Goal: Task Accomplishment & Management: Manage account settings

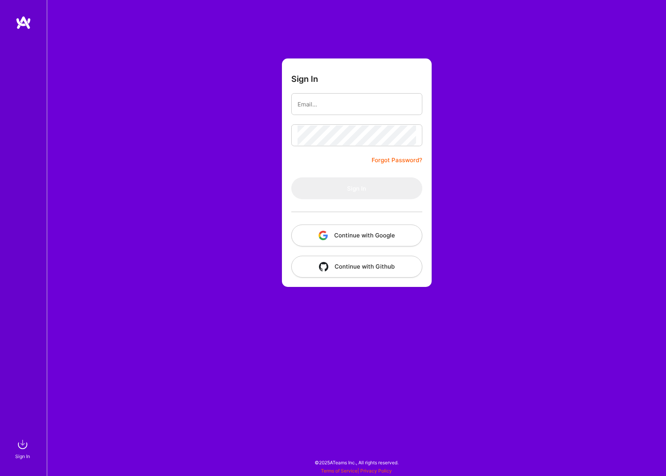
click at [352, 226] on button "Continue with Google" at bounding box center [356, 236] width 131 height 22
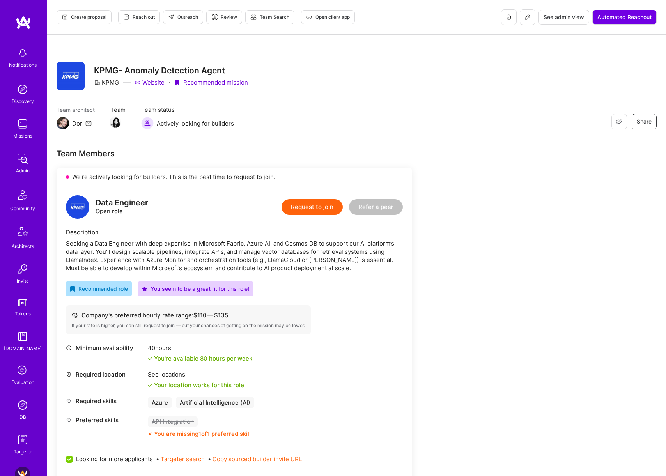
click at [528, 15] on icon at bounding box center [528, 17] width 5 height 5
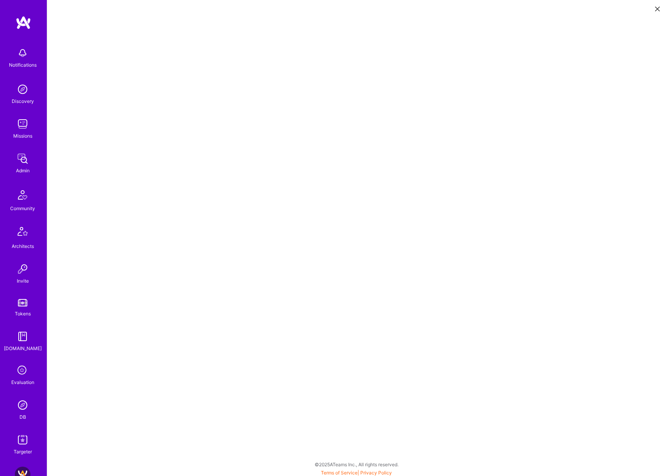
click at [657, 10] on icon at bounding box center [657, 9] width 5 height 5
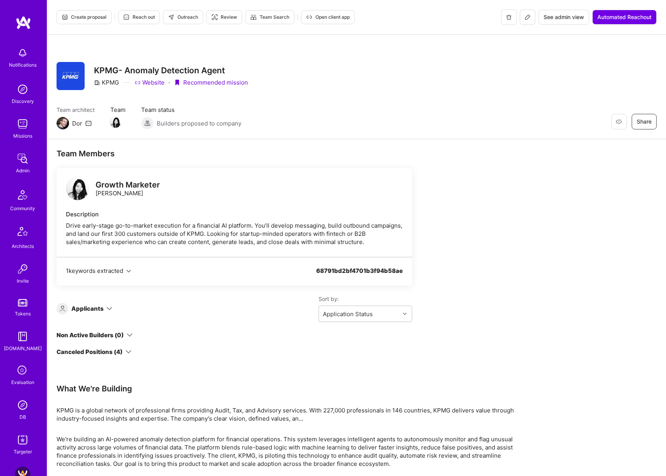
click at [188, 224] on div "Drive early-stage go-to-market execution for a financial AI platform. You’ll de…" at bounding box center [234, 234] width 337 height 25
click at [133, 188] on div "Growth Marketer" at bounding box center [128, 185] width 64 height 8
click at [76, 192] on img at bounding box center [77, 188] width 23 height 23
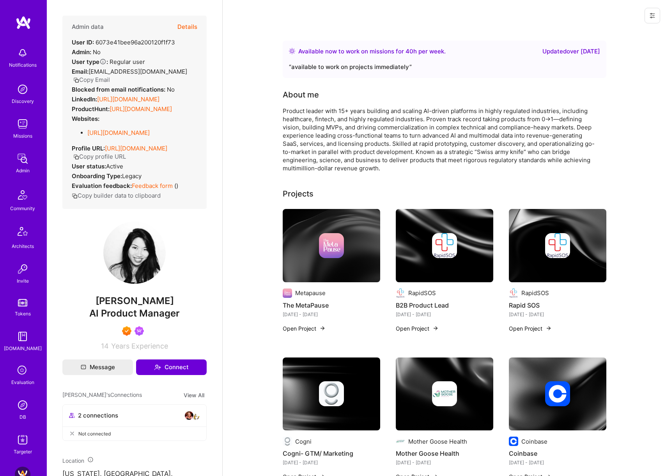
click at [194, 25] on button "Details" at bounding box center [188, 27] width 20 height 23
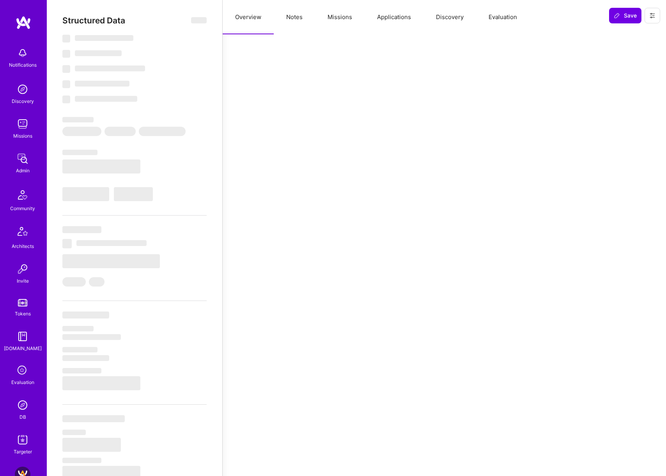
click at [304, 24] on button "Notes" at bounding box center [294, 17] width 41 height 34
select select "Right Now"
select select "7"
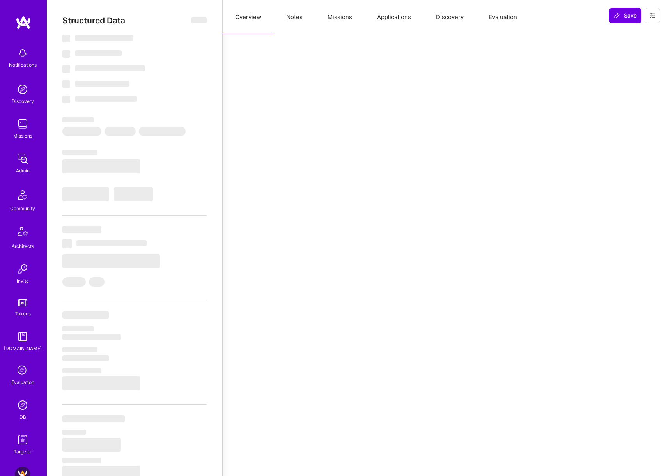
select select "7"
select select "US"
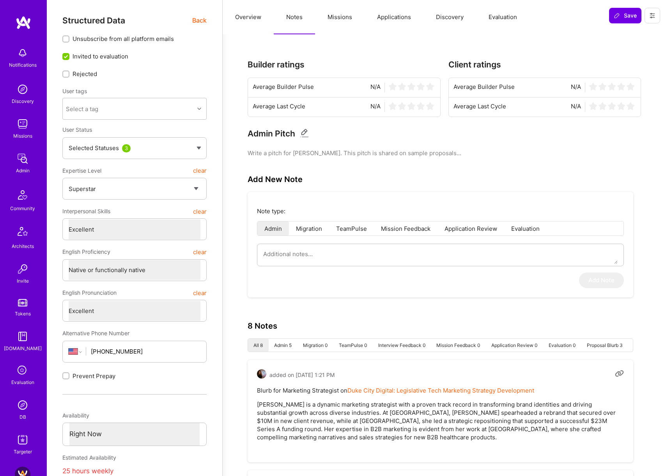
click at [332, 15] on button "Missions" at bounding box center [340, 17] width 50 height 34
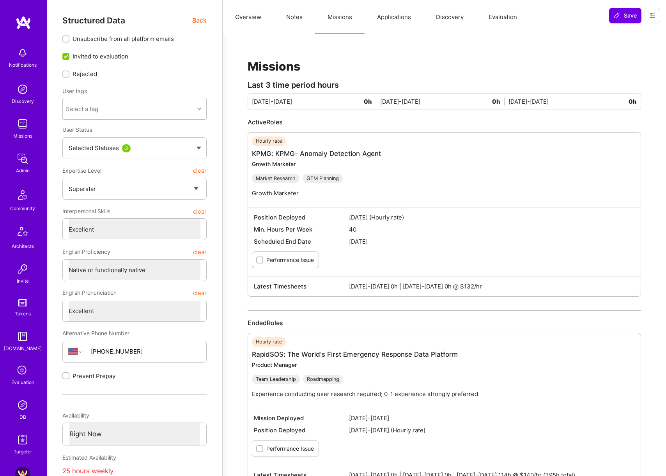
click at [398, 33] on button "Applications" at bounding box center [394, 17] width 59 height 34
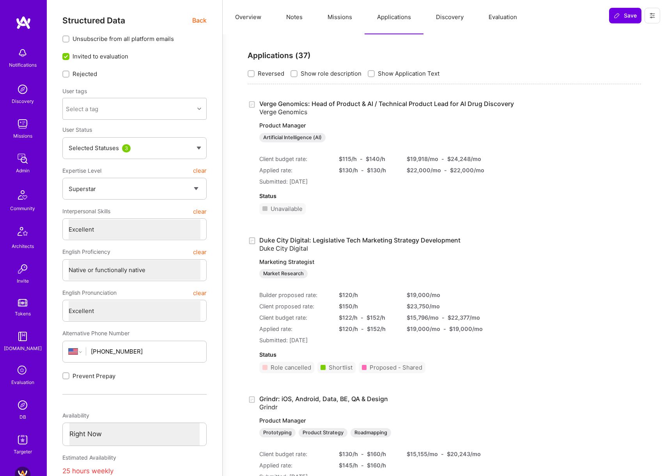
click at [339, 26] on button "Missions" at bounding box center [340, 17] width 50 height 34
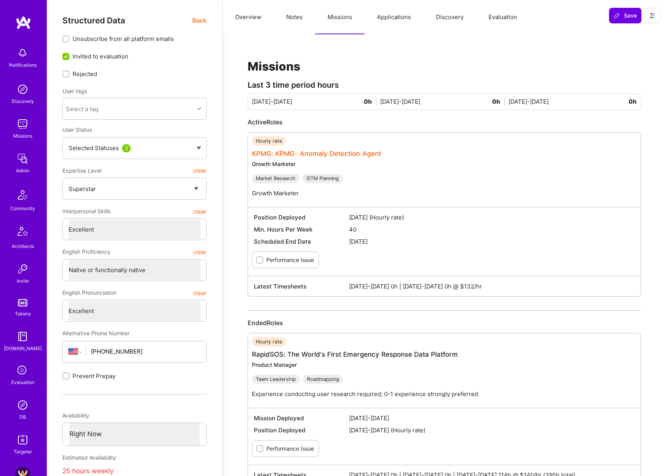
click at [299, 152] on link "KPMG: KPMG- Anomaly Detection Agent" at bounding box center [316, 154] width 129 height 8
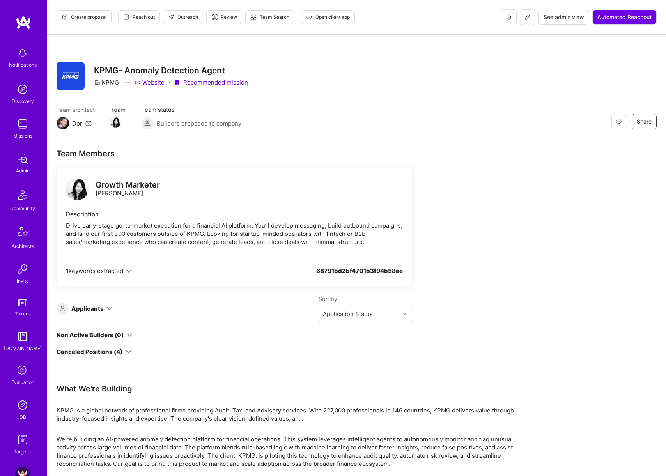
click at [315, 15] on span "Open client app" at bounding box center [328, 17] width 44 height 7
click at [555, 14] on span "See admin view" at bounding box center [564, 17] width 41 height 8
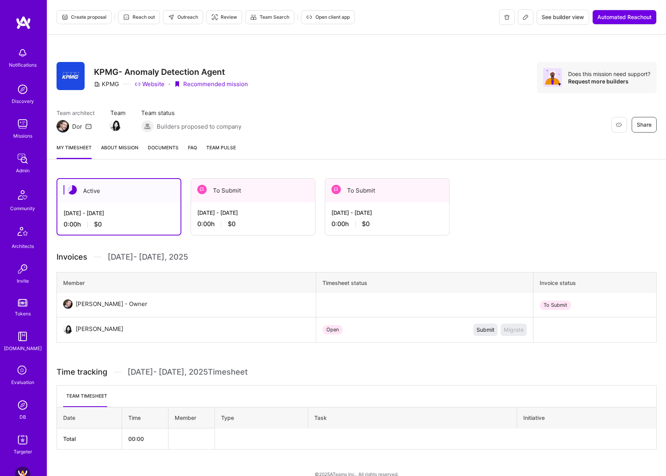
scroll to position [12, 0]
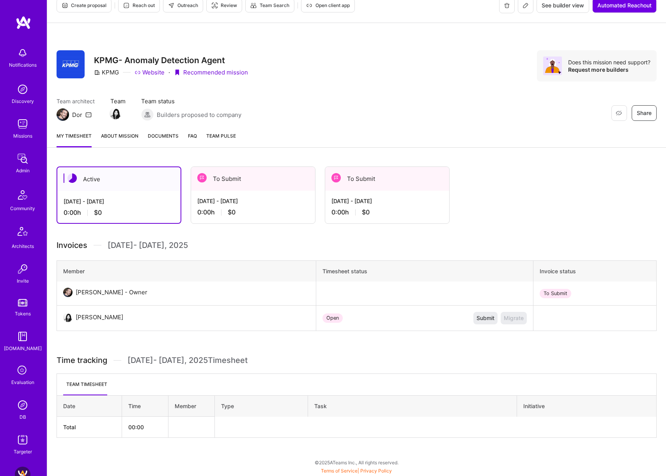
click at [157, 190] on div "Active" at bounding box center [118, 179] width 123 height 24
click at [241, 187] on div "To Submit" at bounding box center [253, 179] width 124 height 24
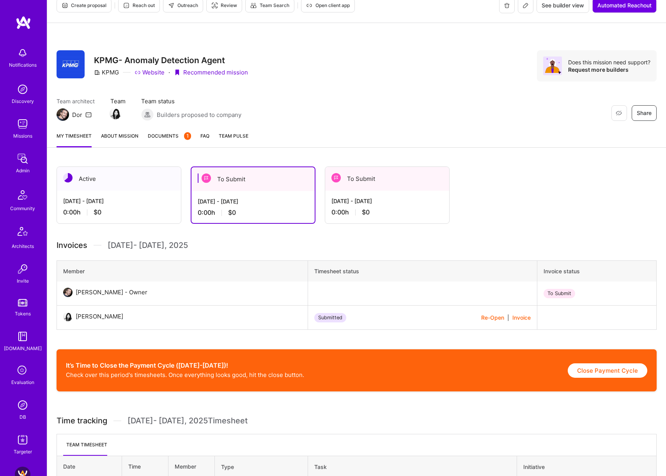
scroll to position [72, 0]
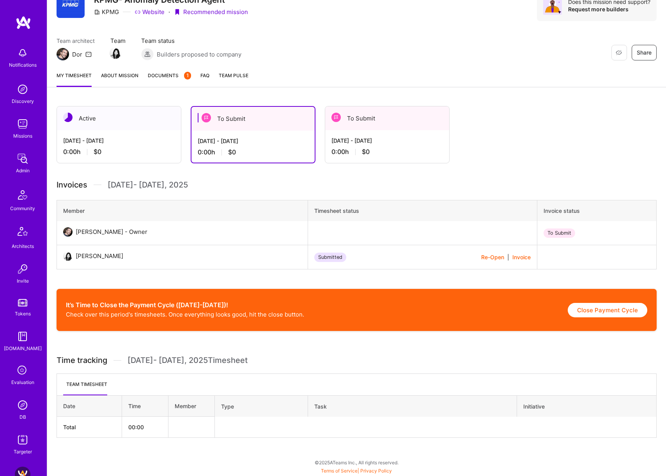
click at [362, 114] on div "To Submit" at bounding box center [387, 119] width 124 height 24
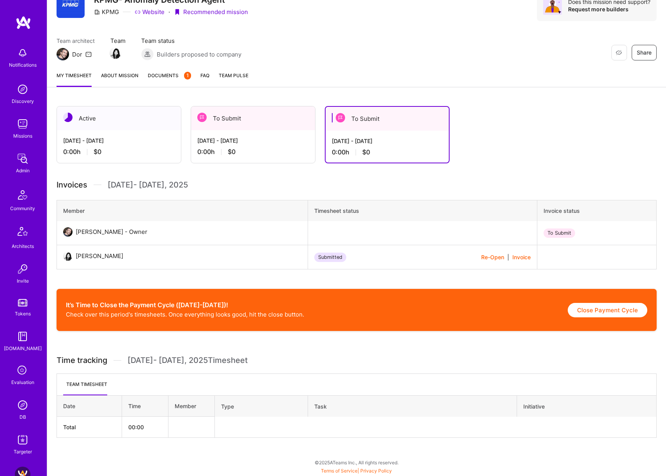
click at [132, 126] on div "Active" at bounding box center [119, 119] width 124 height 24
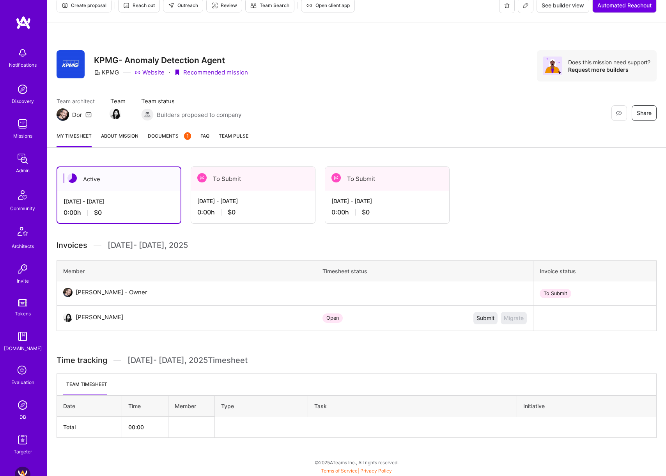
scroll to position [12, 0]
click at [250, 193] on div "[DATE] - [DATE] 0:00 h $0" at bounding box center [253, 207] width 124 height 32
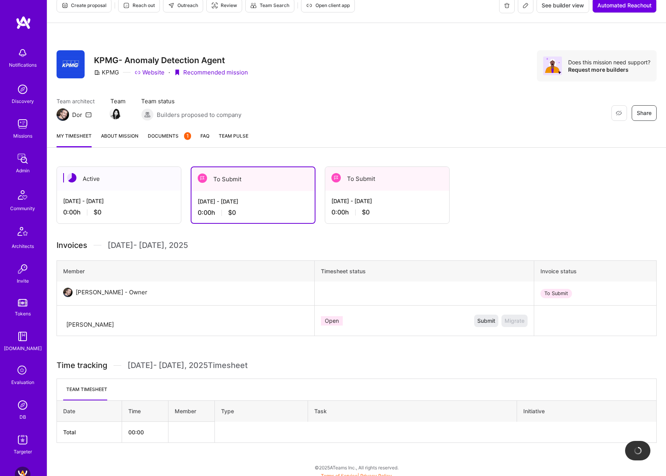
scroll to position [72, 0]
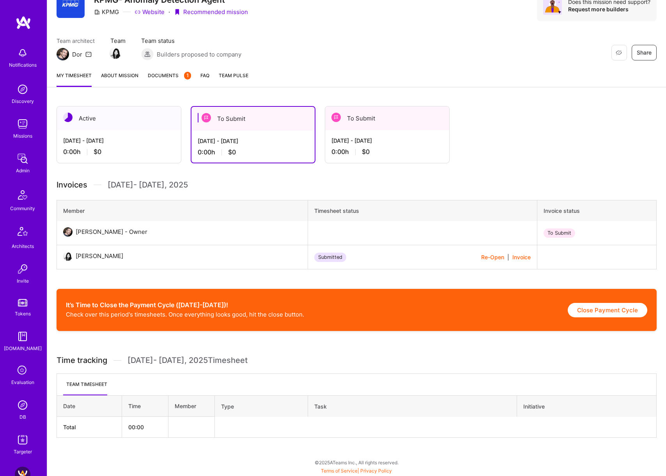
click at [167, 75] on span "Documents 1" at bounding box center [169, 75] width 43 height 8
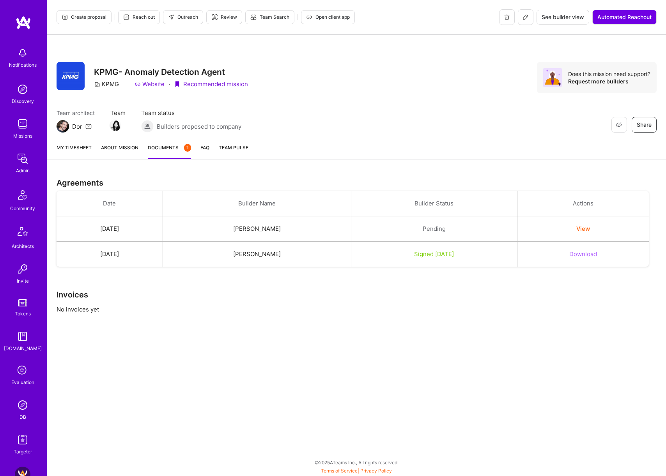
click at [120, 155] on link "About Mission" at bounding box center [119, 152] width 37 height 16
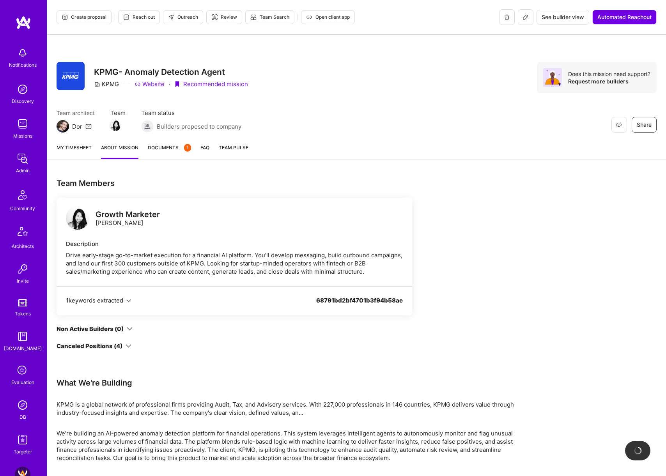
click at [228, 146] on span "Team Pulse" at bounding box center [234, 148] width 30 height 6
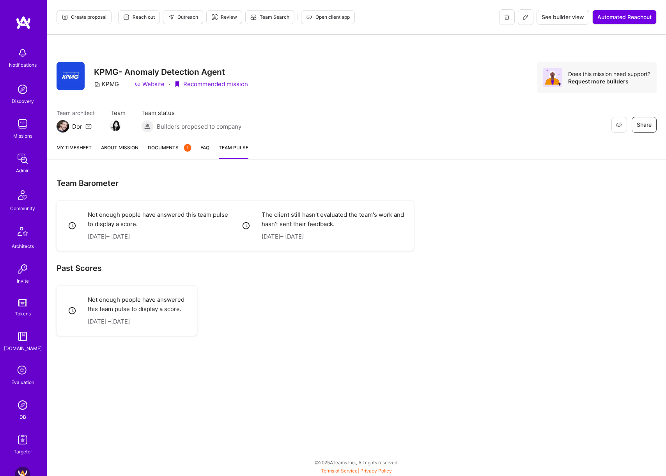
click at [202, 151] on link "FAQ" at bounding box center [205, 152] width 9 height 16
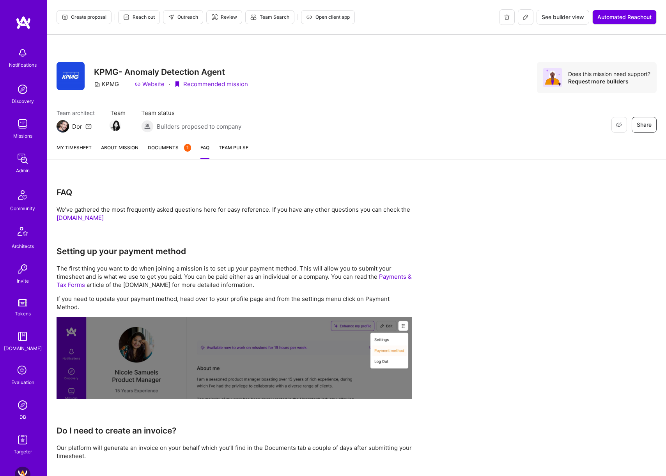
click at [168, 150] on span "Documents 1" at bounding box center [169, 148] width 43 height 8
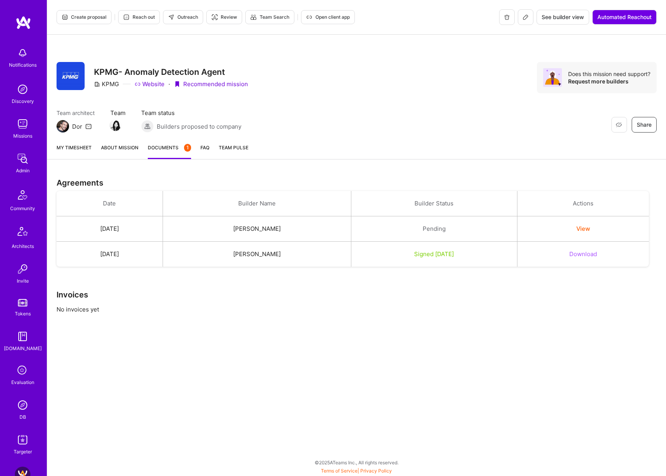
click at [128, 150] on link "About Mission" at bounding box center [119, 152] width 37 height 16
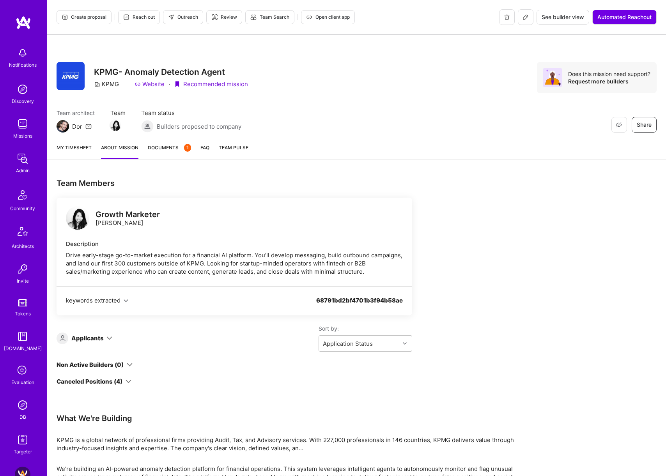
click at [163, 154] on link "Documents 1" at bounding box center [169, 152] width 43 height 16
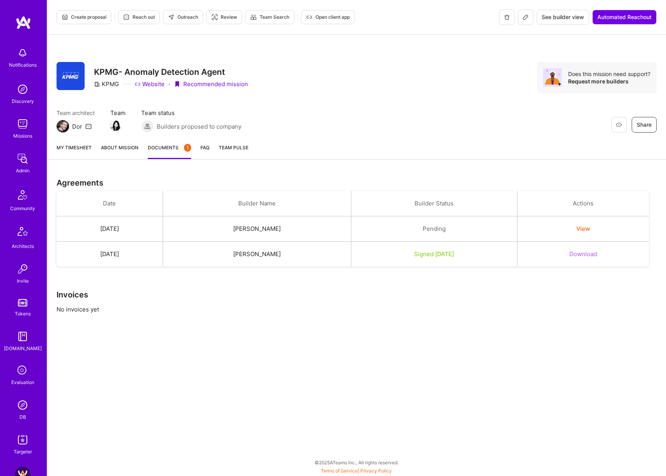
click at [74, 152] on link "My timesheet" at bounding box center [74, 152] width 35 height 16
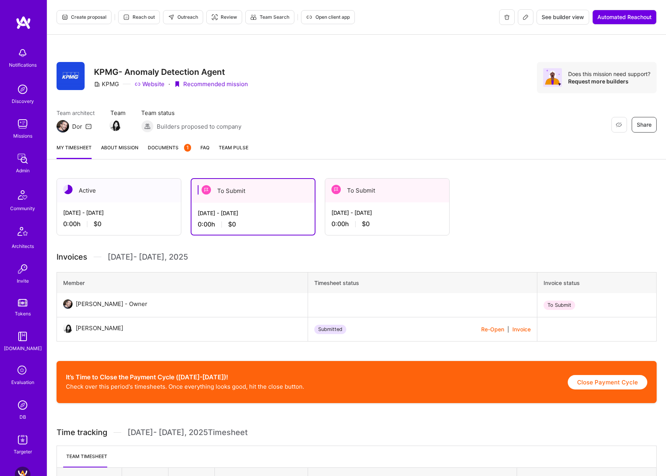
click at [229, 207] on div "[DATE] - [DATE] 0:00 h $0" at bounding box center [253, 219] width 123 height 32
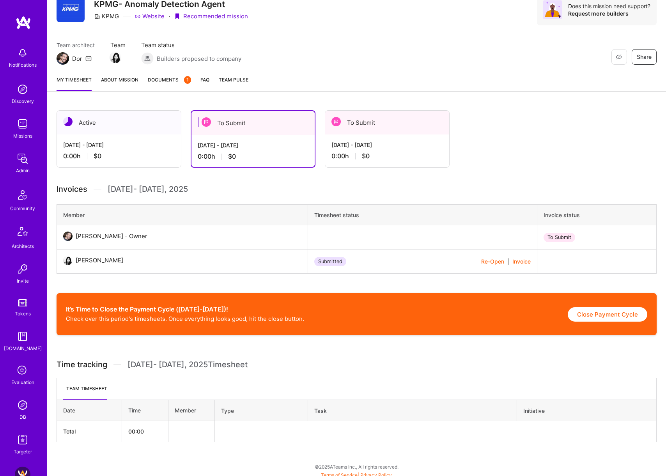
scroll to position [72, 0]
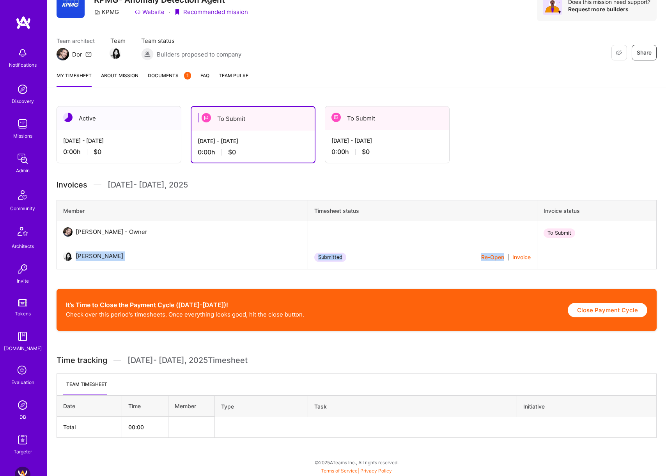
drag, startPoint x: 73, startPoint y: 259, endPoint x: 425, endPoint y: 265, distance: 352.3
click at [425, 265] on tr "[PERSON_NAME] Submitted Re-Open | Invoice" at bounding box center [357, 257] width 600 height 24
click at [516, 257] on button "Invoice" at bounding box center [522, 257] width 18 height 8
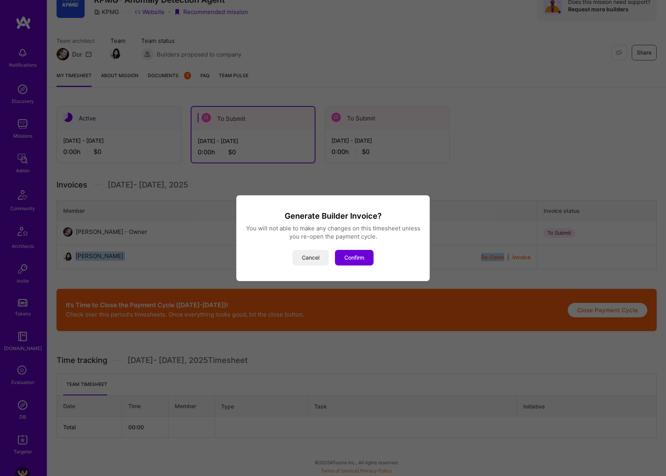
click at [309, 255] on button "Cancel" at bounding box center [311, 258] width 36 height 16
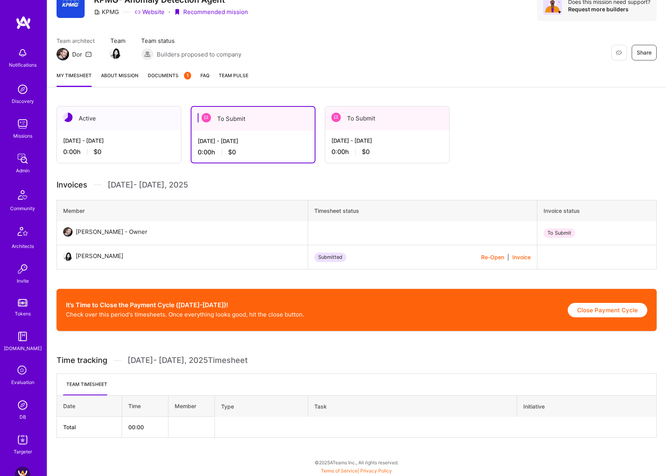
click at [367, 257] on div "Submitted Re-Open | Invoice" at bounding box center [422, 257] width 217 height 9
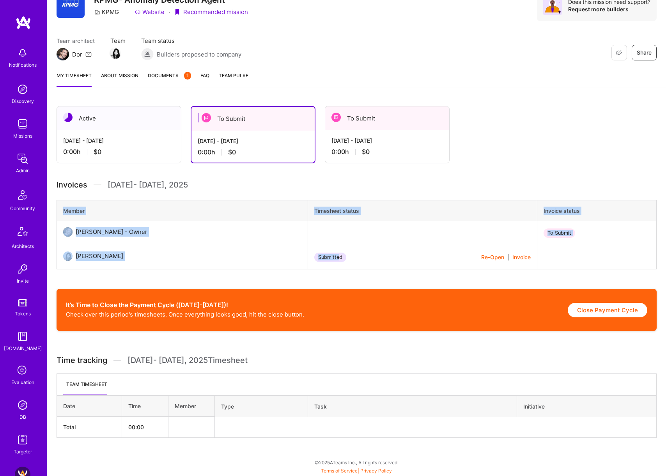
drag, startPoint x: 313, startPoint y: 259, endPoint x: 53, endPoint y: 265, distance: 259.9
click at [53, 265] on div "Active [DATE] - [DATE] 0:00 h $0 To Submit [DATE] - [DATE] 0:00 h $0 To Submit …" at bounding box center [356, 287] width 619 height 380
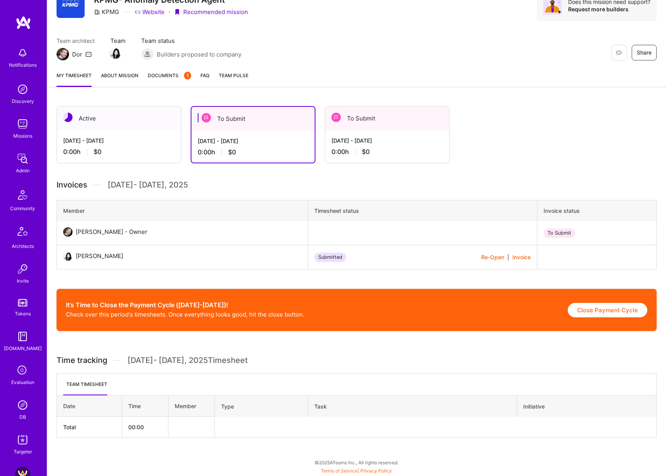
click at [124, 144] on div "[DATE] - [DATE]" at bounding box center [119, 141] width 112 height 8
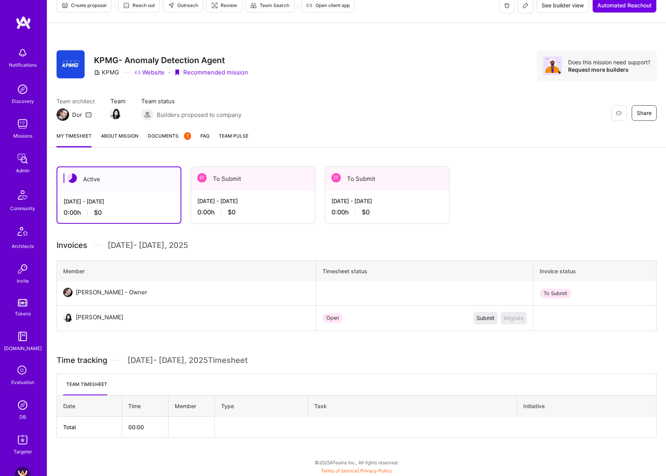
scroll to position [12, 0]
click at [323, 317] on div "Open" at bounding box center [333, 318] width 20 height 9
click at [323, 318] on div "Open" at bounding box center [333, 318] width 20 height 9
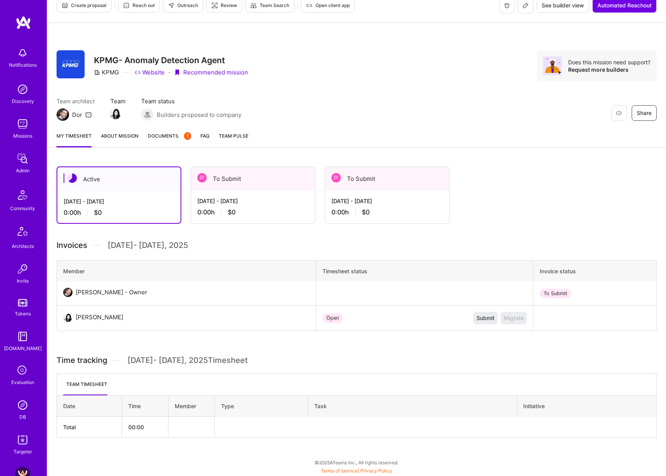
click at [380, 196] on div "[DATE] - [DATE] 0:00 h $0" at bounding box center [387, 207] width 124 height 32
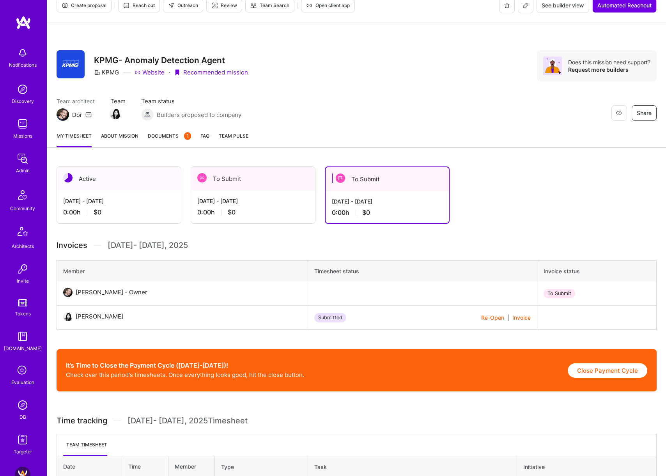
scroll to position [72, 0]
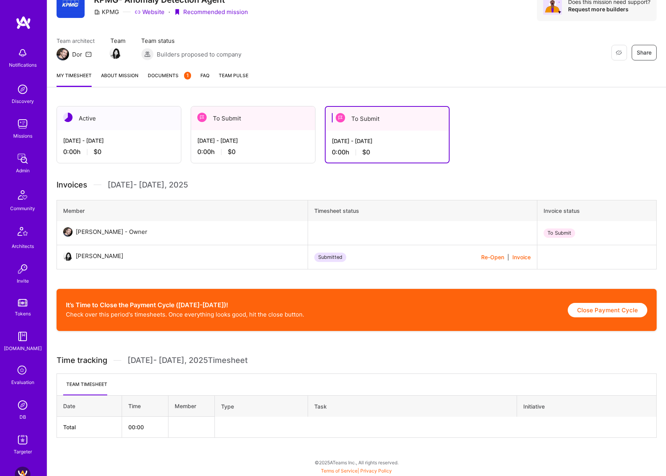
click at [314, 257] on div "Submitted" at bounding box center [330, 257] width 32 height 9
drag, startPoint x: 81, startPoint y: 259, endPoint x: 290, endPoint y: 263, distance: 209.1
click at [109, 259] on div "[PERSON_NAME]" at bounding box center [101, 256] width 57 height 9
drag, startPoint x: 376, startPoint y: 268, endPoint x: 247, endPoint y: 255, distance: 129.8
click at [247, 255] on tr "[PERSON_NAME] Submitted Re-Open | Invoice" at bounding box center [357, 257] width 600 height 24
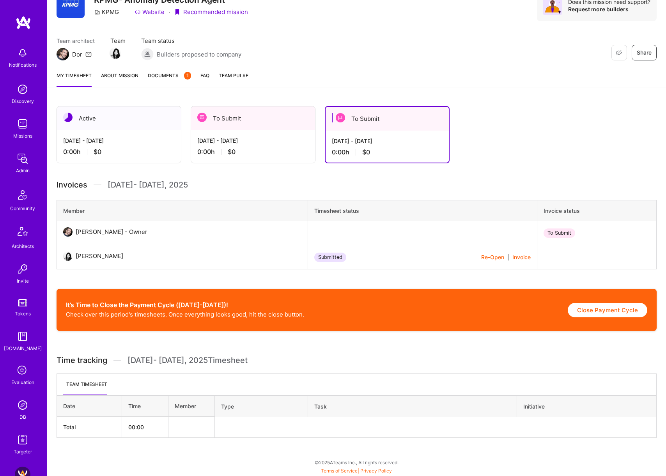
click at [257, 144] on div "[DATE] - [DATE]" at bounding box center [253, 141] width 112 height 8
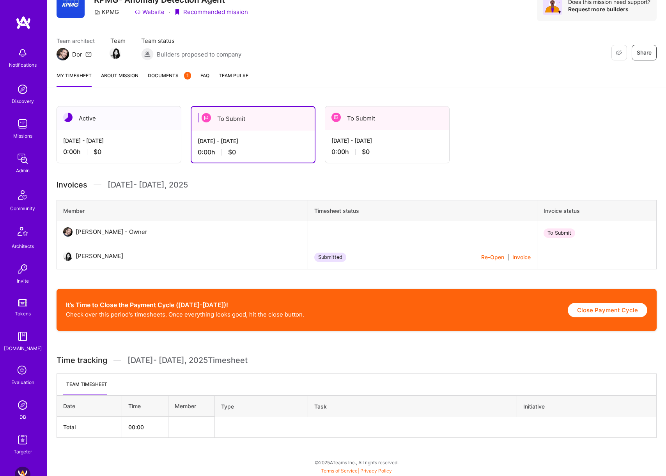
click at [354, 133] on div "[DATE] - [DATE] 0:00 h $0" at bounding box center [387, 146] width 124 height 32
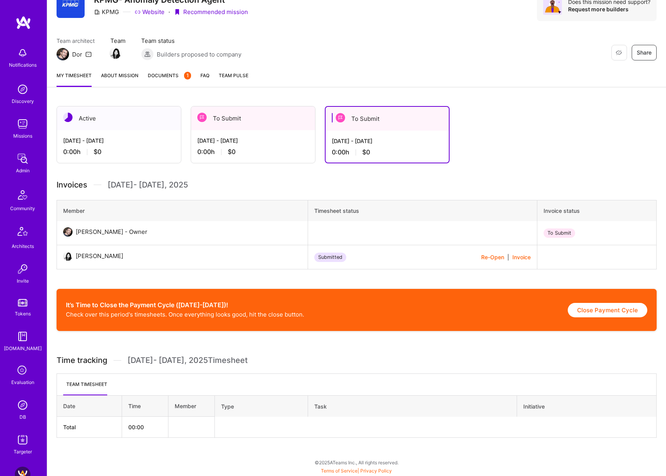
click at [220, 148] on div "0:00 h $0" at bounding box center [253, 152] width 112 height 8
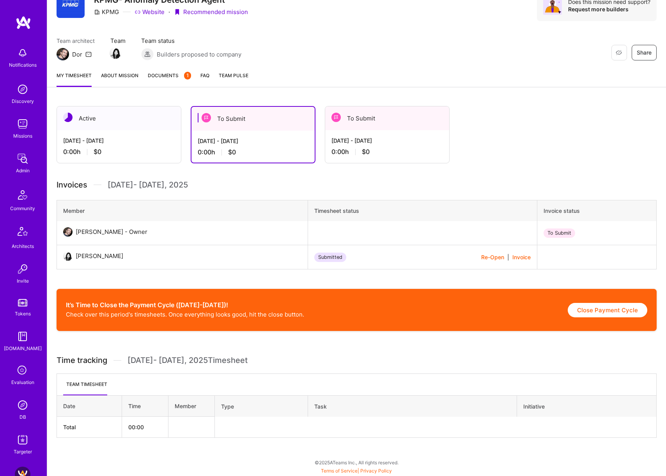
click at [398, 126] on div "To Submit" at bounding box center [387, 119] width 124 height 24
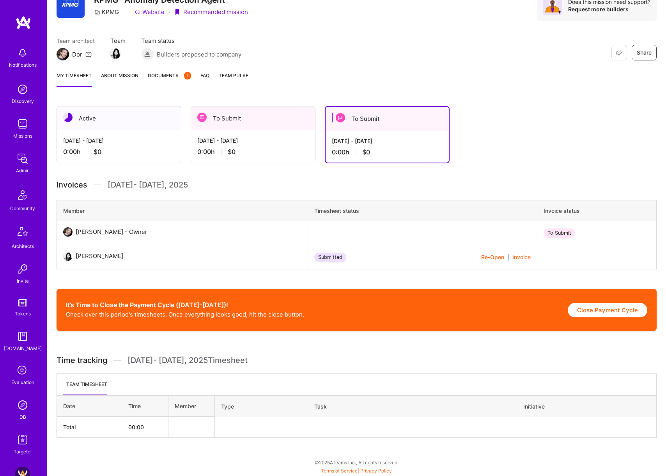
scroll to position [0, 0]
